Goal: Check status: Check status

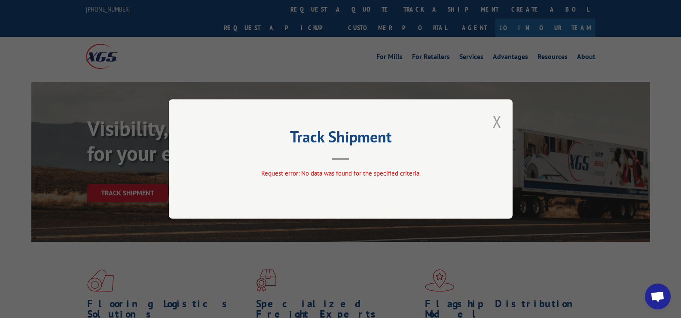
drag, startPoint x: 496, startPoint y: 119, endPoint x: 494, endPoint y: 114, distance: 5.4
click at [497, 119] on button "Close modal" at bounding box center [497, 121] width 9 height 23
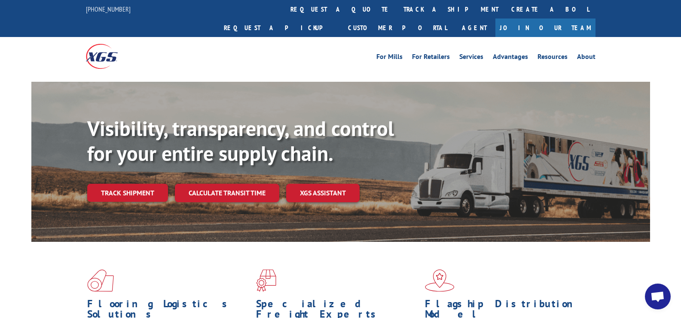
click at [658, 293] on span "Open chat" at bounding box center [658, 297] width 14 height 12
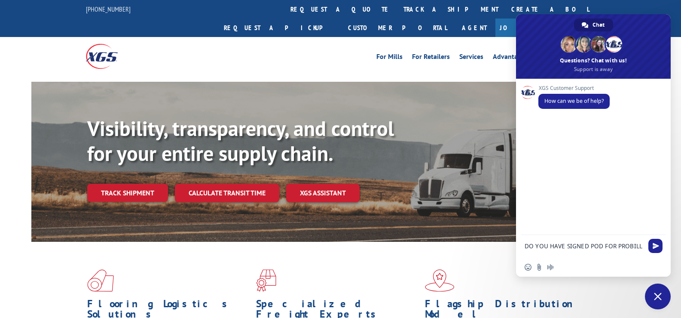
paste textarea "17228814"
type textarea "DO YOU HAVE SIGNED POD FOR PROBILL 17228814"
click at [654, 244] on span "Send" at bounding box center [656, 245] width 6 height 6
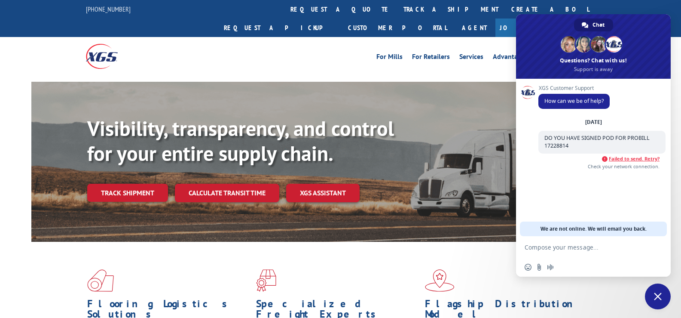
click at [632, 159] on span "Failed to send. Retry?" at bounding box center [634, 159] width 51 height 6
click at [397, 6] on link "track a shipment" at bounding box center [451, 9] width 108 height 18
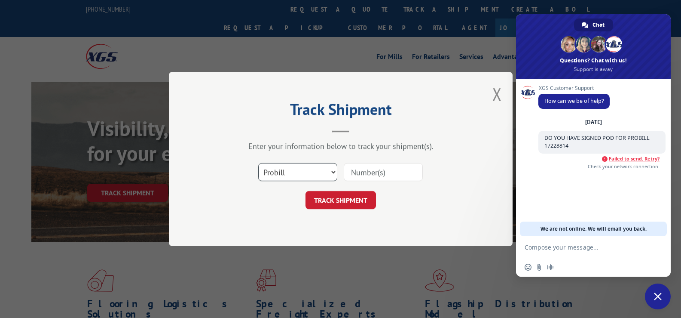
click at [315, 168] on select "Select category... Probill BOL PO" at bounding box center [297, 172] width 79 height 18
click at [370, 170] on input at bounding box center [383, 172] width 79 height 18
paste input "17271424"
type input "17271424"
click at [363, 198] on button "TRACK SHIPMENT" at bounding box center [341, 200] width 70 height 18
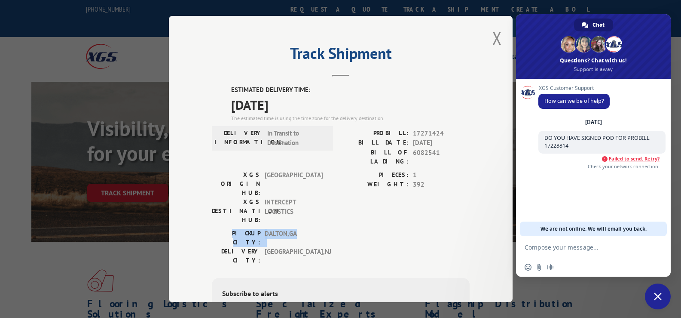
drag, startPoint x: 426, startPoint y: 195, endPoint x: 214, endPoint y: 245, distance: 218.6
click at [386, 210] on div "ESTIMATED DELIVERY TIME: [DATE] The estimated time is using the time zone for t…" at bounding box center [341, 239] width 258 height 309
drag, startPoint x: 574, startPoint y: 145, endPoint x: 538, endPoint y: 147, distance: 36.2
click at [539, 147] on span "DO YOU HAVE SIGNED POD FOR PROBILL 17228814" at bounding box center [602, 142] width 127 height 23
copy span "17228814"
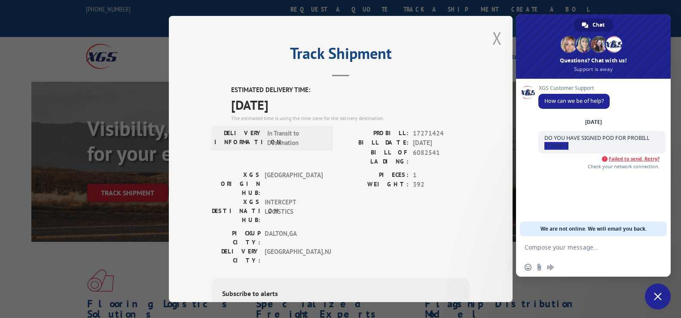
drag, startPoint x: 492, startPoint y: 36, endPoint x: 473, endPoint y: 34, distance: 19.0
click at [493, 36] on button "Close modal" at bounding box center [497, 38] width 9 height 23
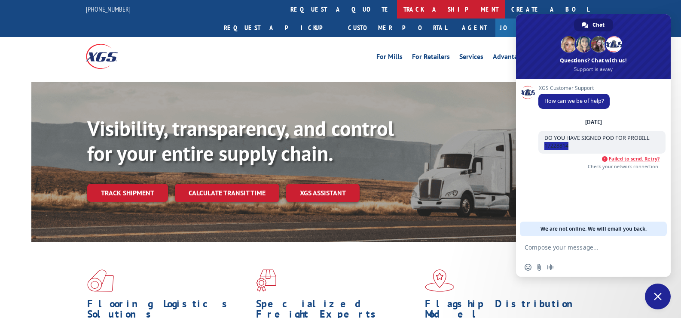
click at [397, 9] on link "track a shipment" at bounding box center [451, 9] width 108 height 18
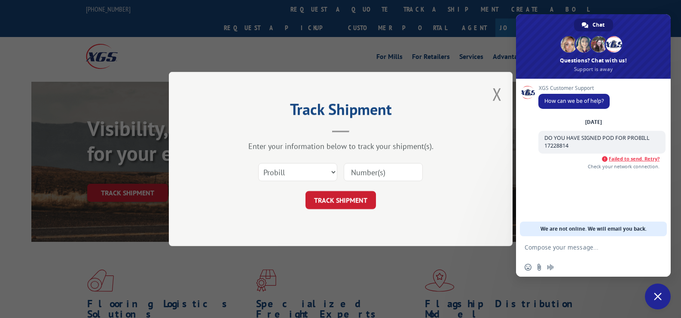
click at [402, 173] on input at bounding box center [383, 172] width 79 height 18
paste input "17228814"
type input "17228814"
click at [351, 197] on button "TRACK SHIPMENT" at bounding box center [341, 200] width 70 height 18
